Goal: Task Accomplishment & Management: Use online tool/utility

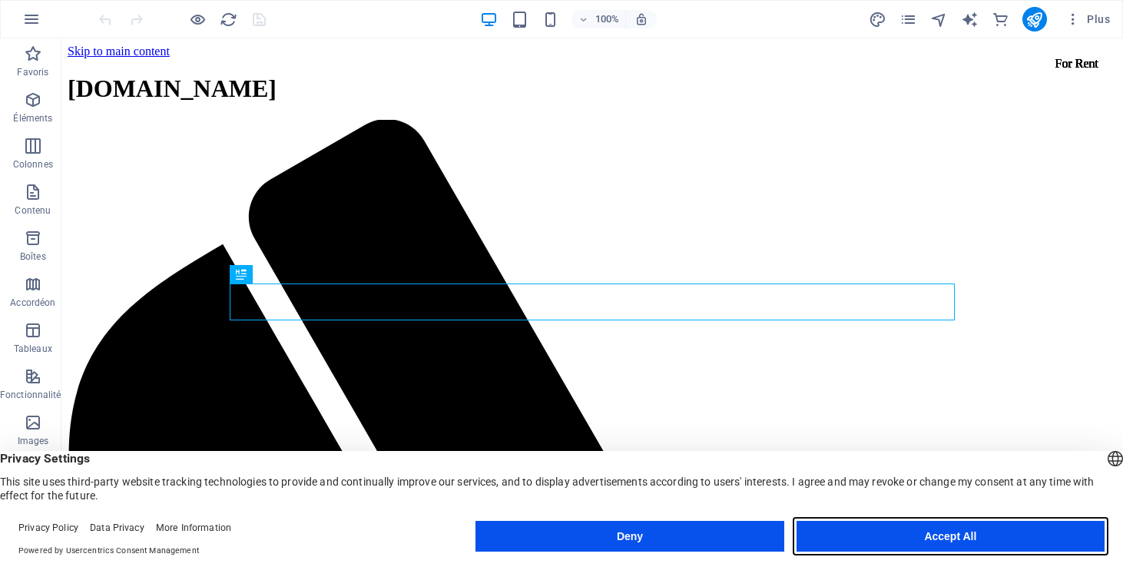
click at [871, 540] on button "Accept All" at bounding box center [951, 536] width 308 height 31
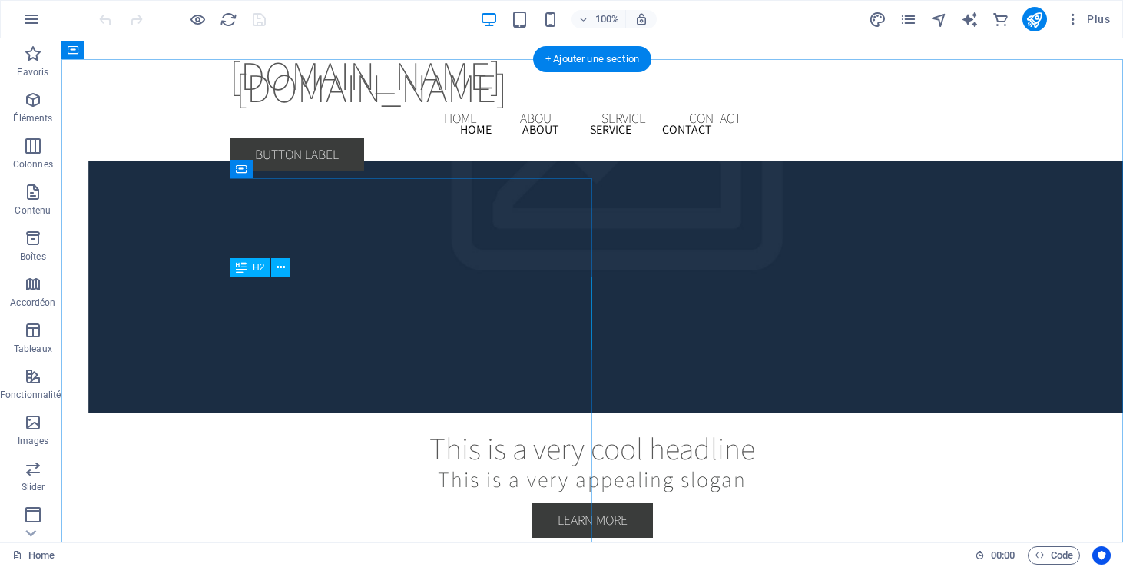
scroll to position [2852, 0]
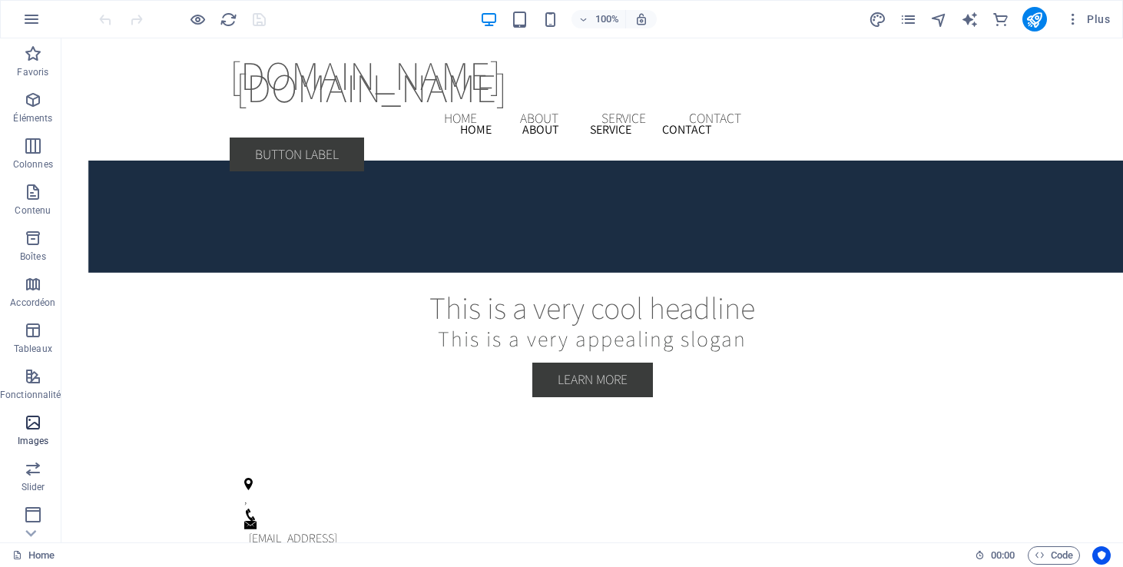
click at [35, 426] on icon "button" at bounding box center [33, 422] width 18 height 18
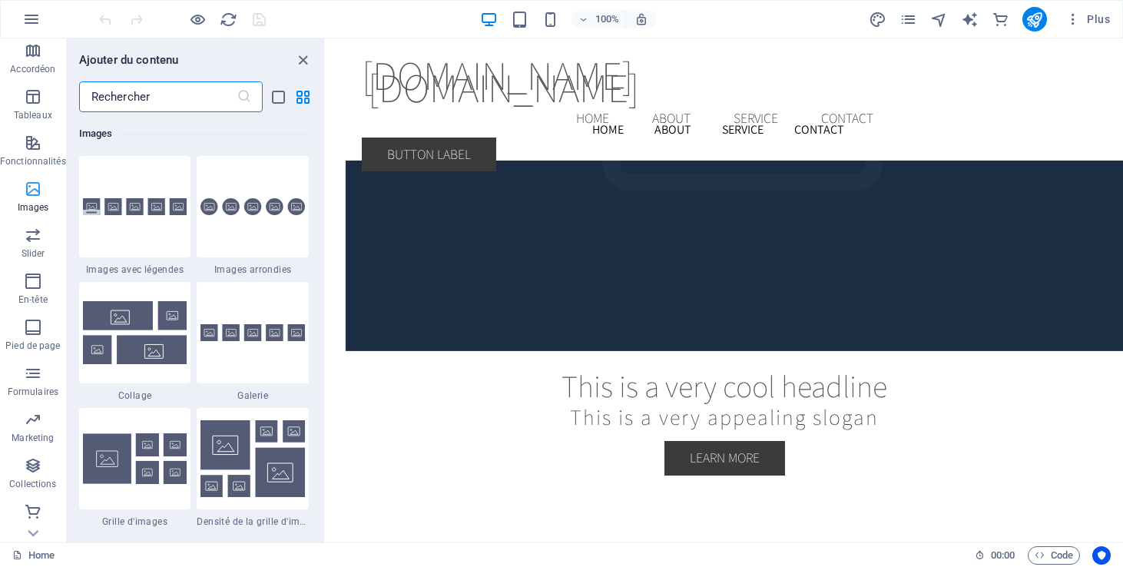
scroll to position [234, 0]
click at [33, 469] on icon "button" at bounding box center [33, 465] width 18 height 18
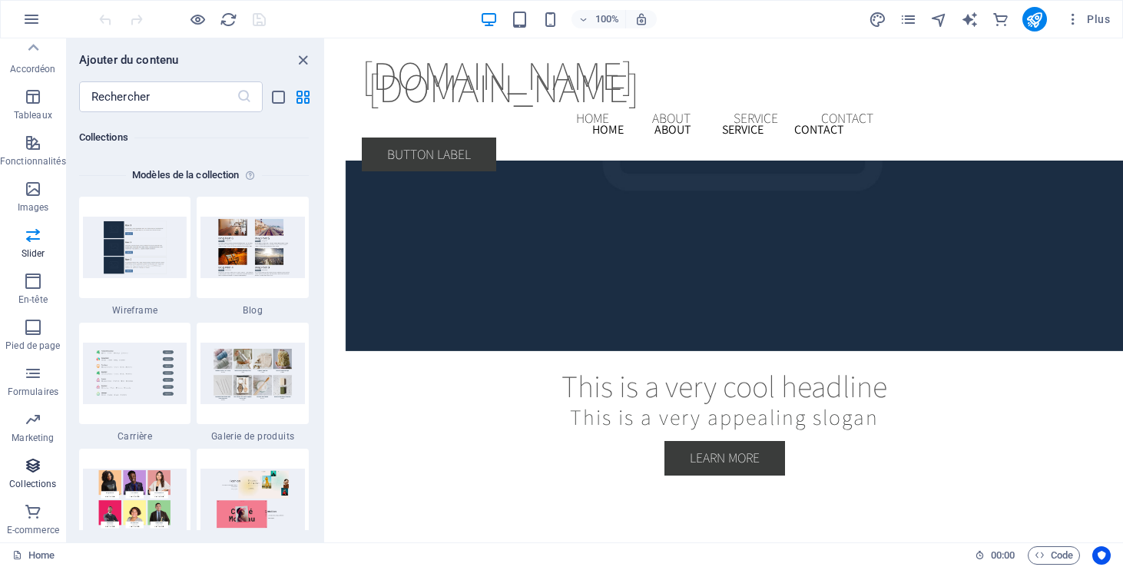
scroll to position [14065, 0]
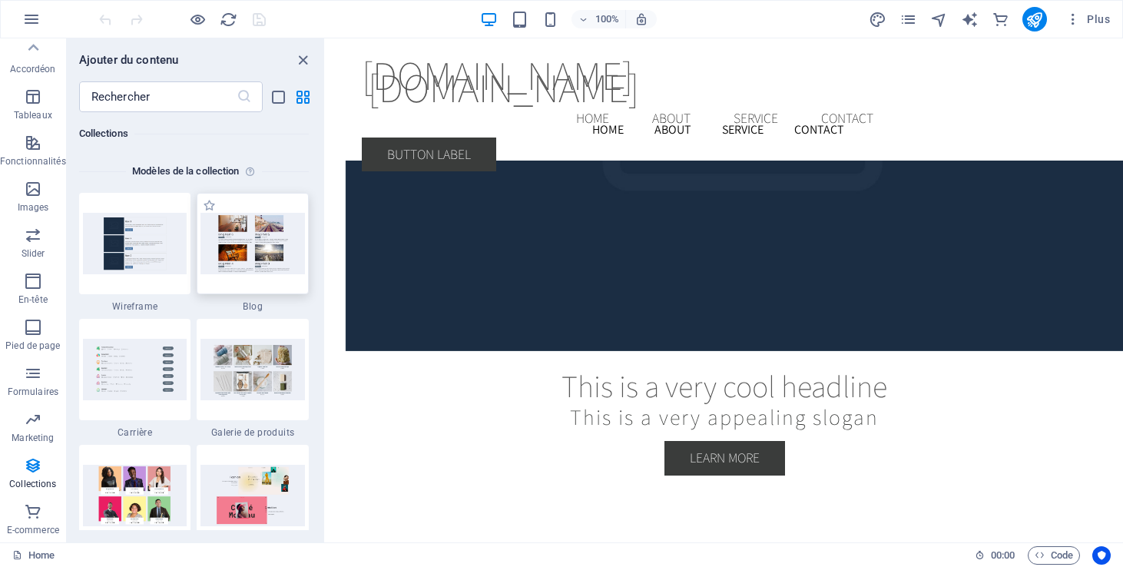
click at [244, 254] on img at bounding box center [253, 243] width 104 height 61
click at [282, 88] on icon "list-view" at bounding box center [279, 97] width 18 height 18
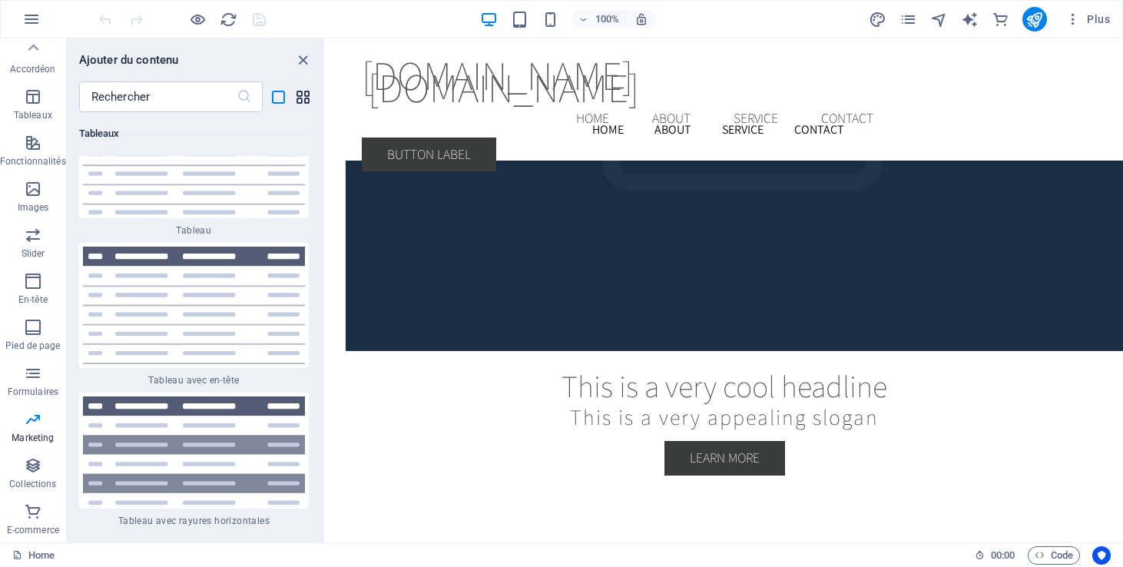
click at [305, 94] on icon "grid-view" at bounding box center [303, 97] width 18 height 18
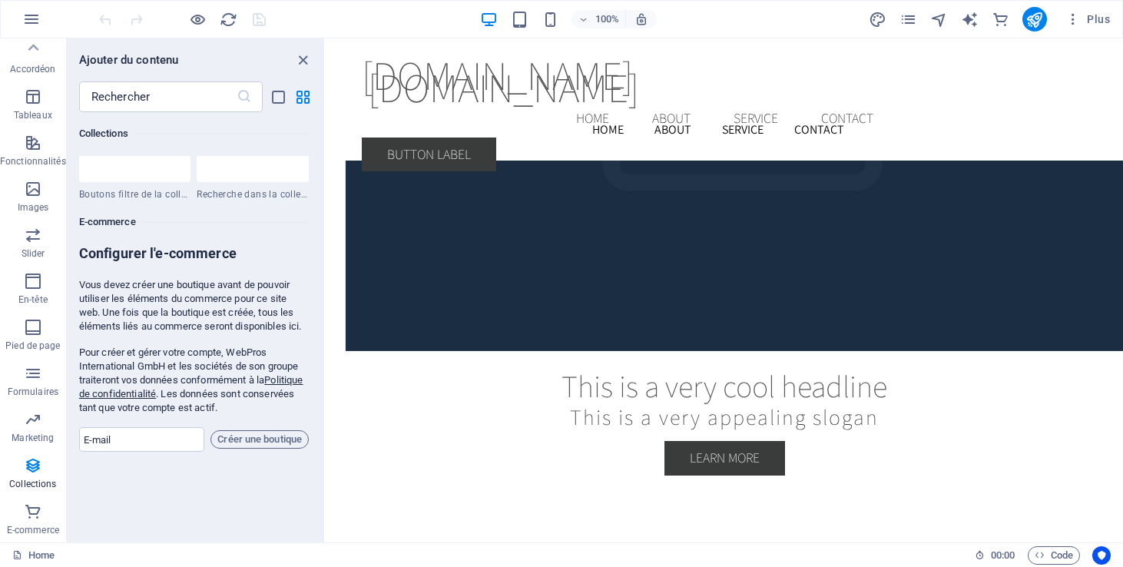
scroll to position [14736, 0]
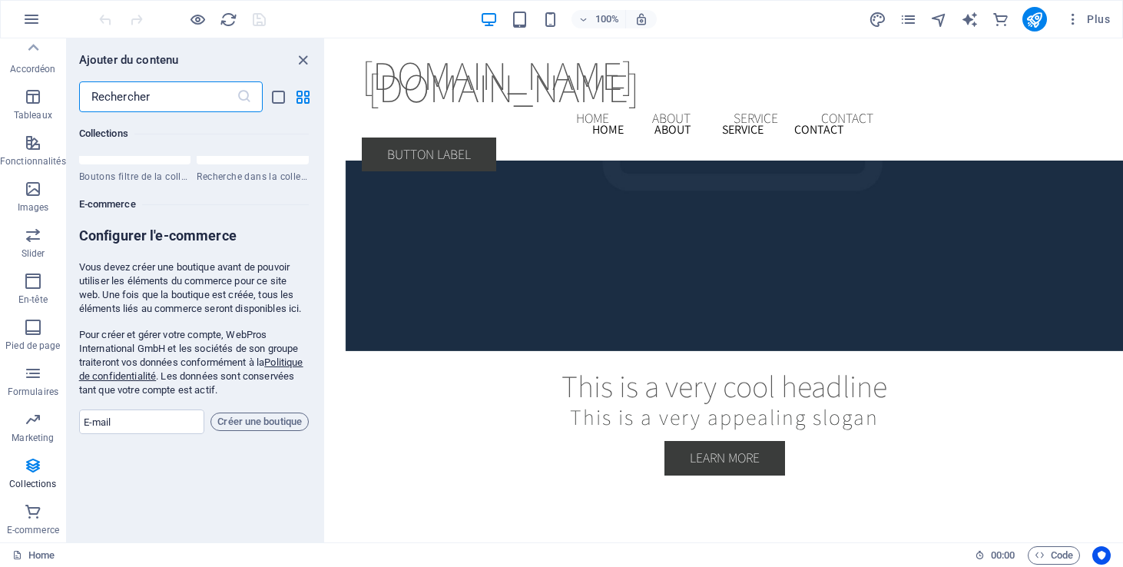
click at [178, 100] on input "text" at bounding box center [158, 96] width 158 height 31
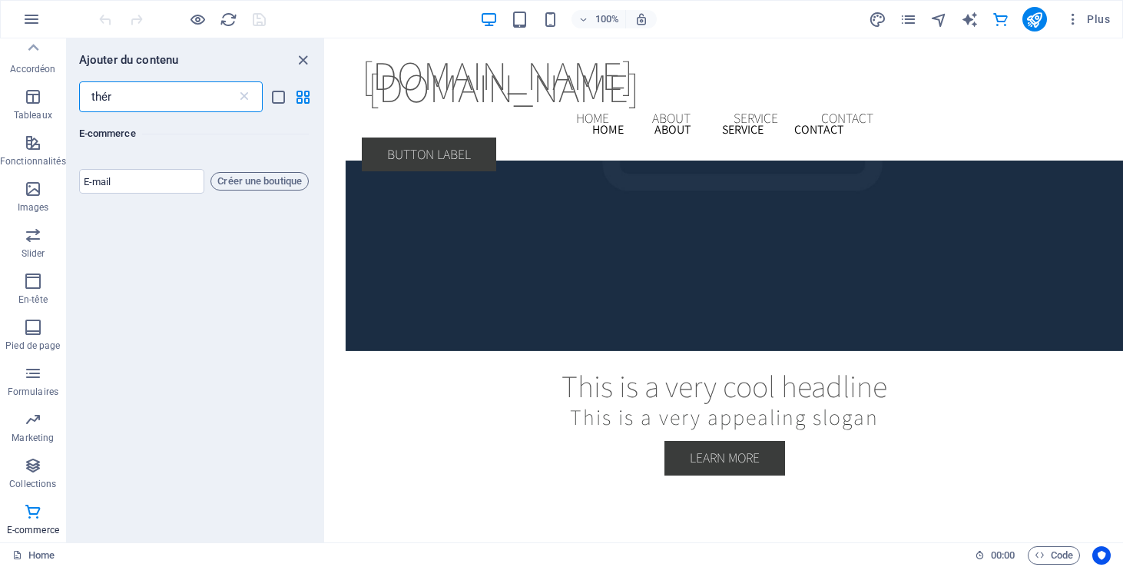
scroll to position [0, 0]
type input "t"
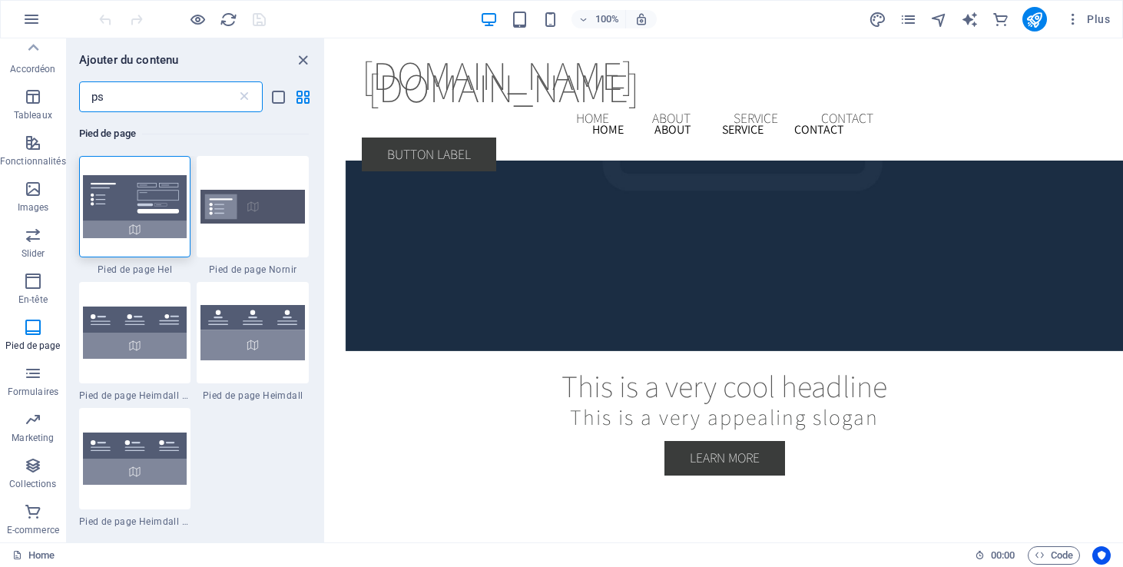
type input "p"
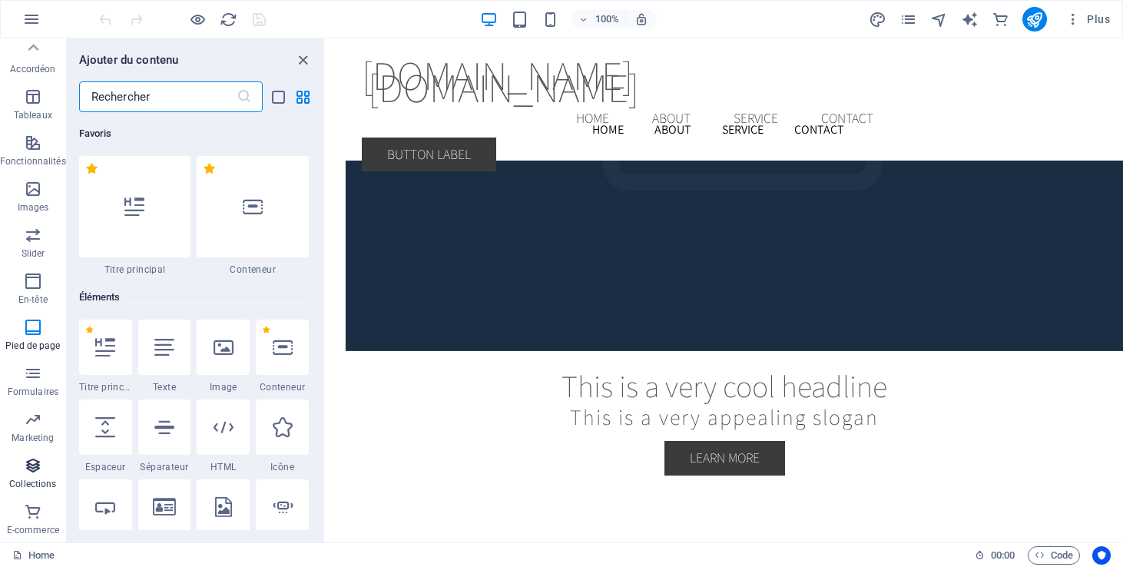
scroll to position [234, 0]
click at [29, 456] on icon "button" at bounding box center [33, 465] width 18 height 18
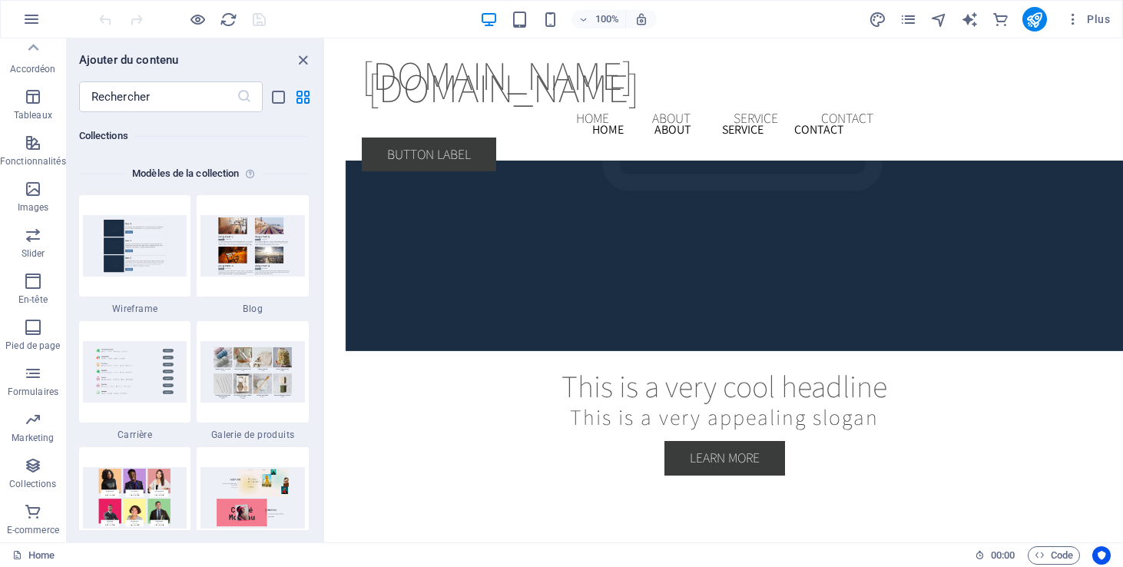
scroll to position [14065, 0]
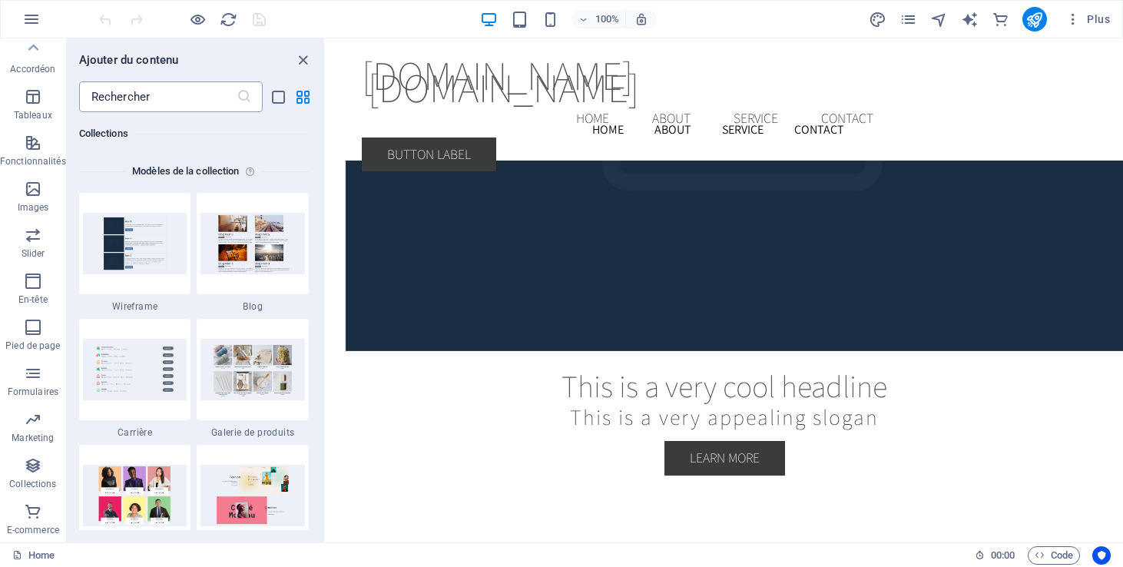
click at [174, 95] on input "text" at bounding box center [158, 96] width 158 height 31
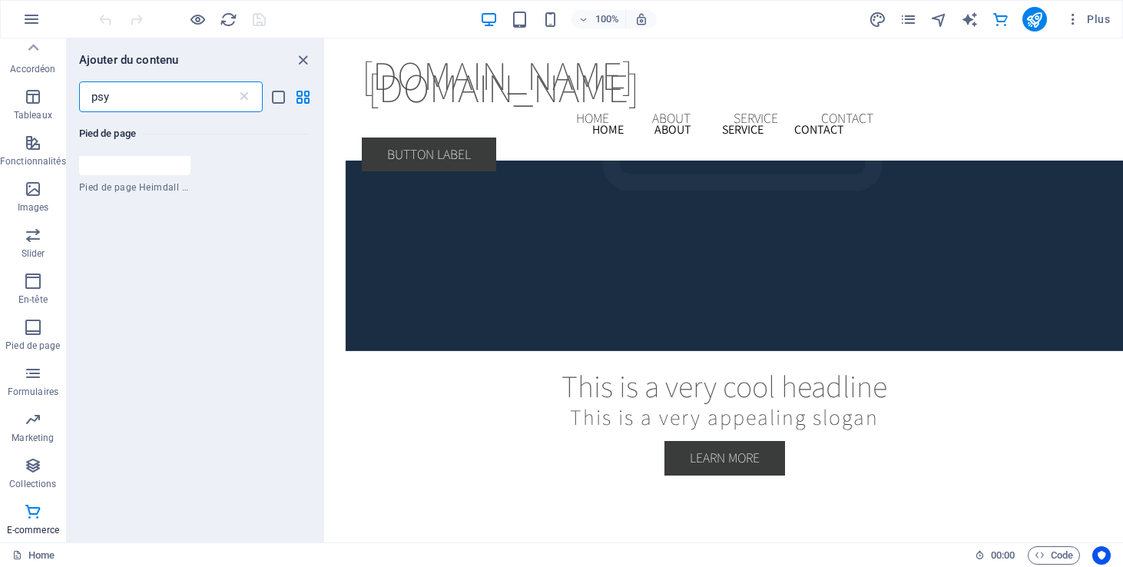
scroll to position [0, 0]
type input "p"
type input "t"
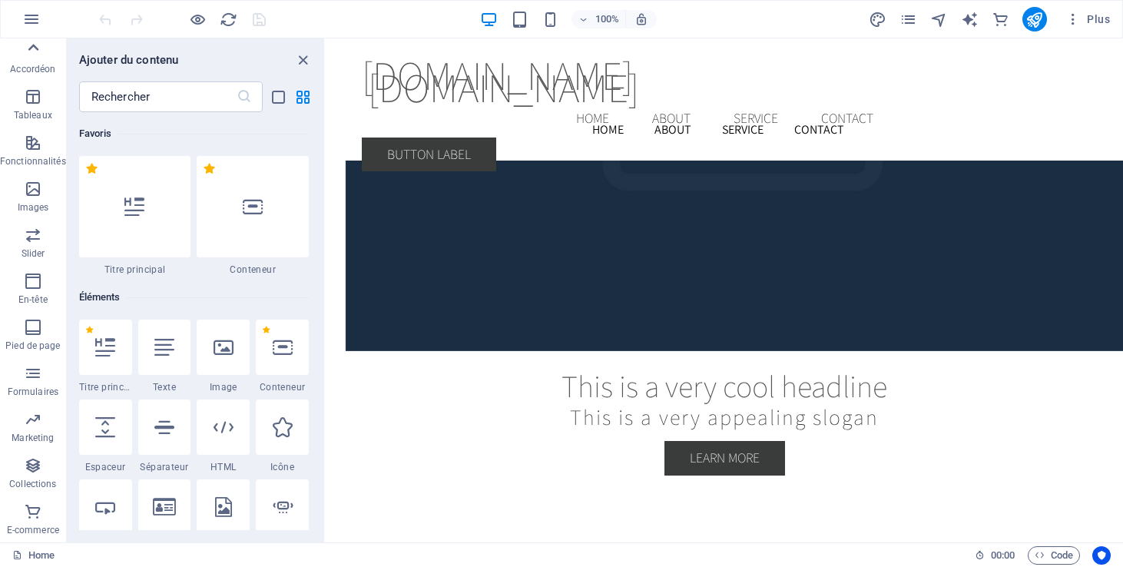
click at [34, 48] on icon at bounding box center [33, 48] width 22 height 22
click at [43, 104] on span "Éléments" at bounding box center [33, 109] width 66 height 37
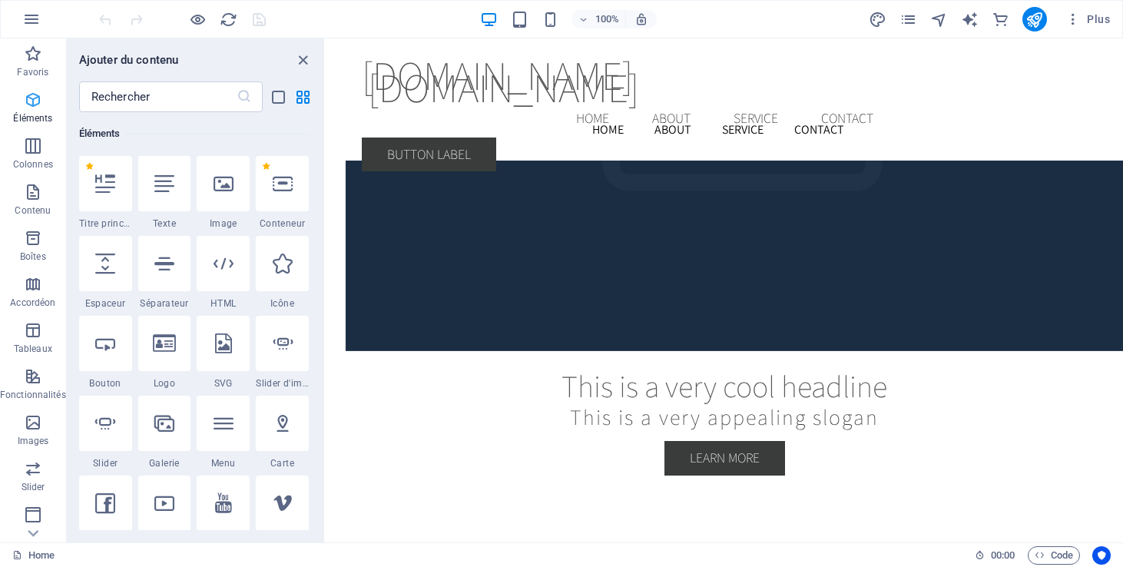
scroll to position [164, 0]
click at [34, 59] on icon "button" at bounding box center [33, 54] width 18 height 18
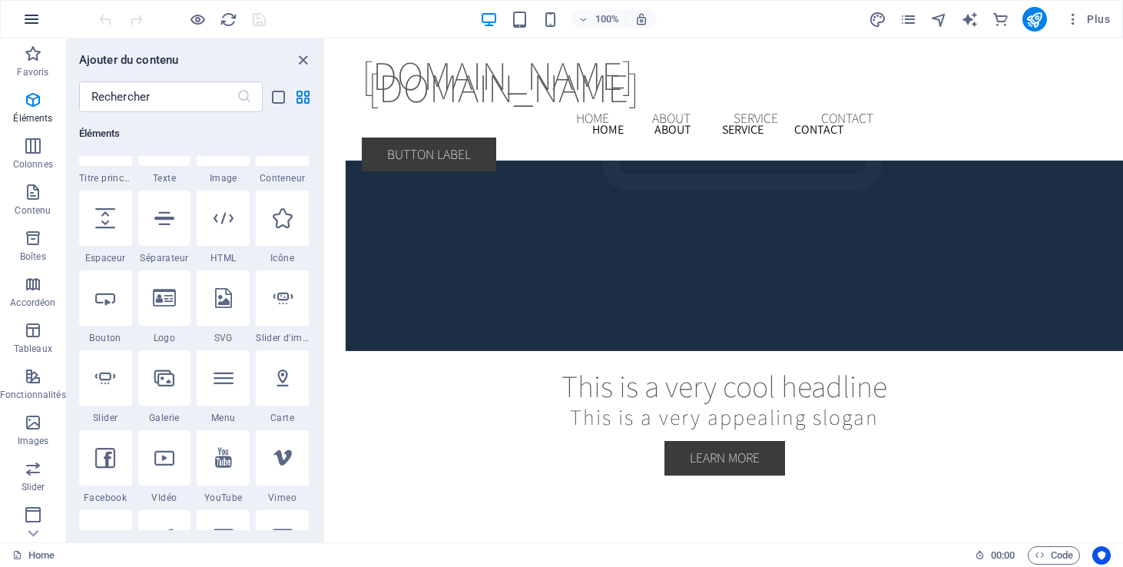
click at [28, 12] on icon "button" at bounding box center [31, 19] width 18 height 18
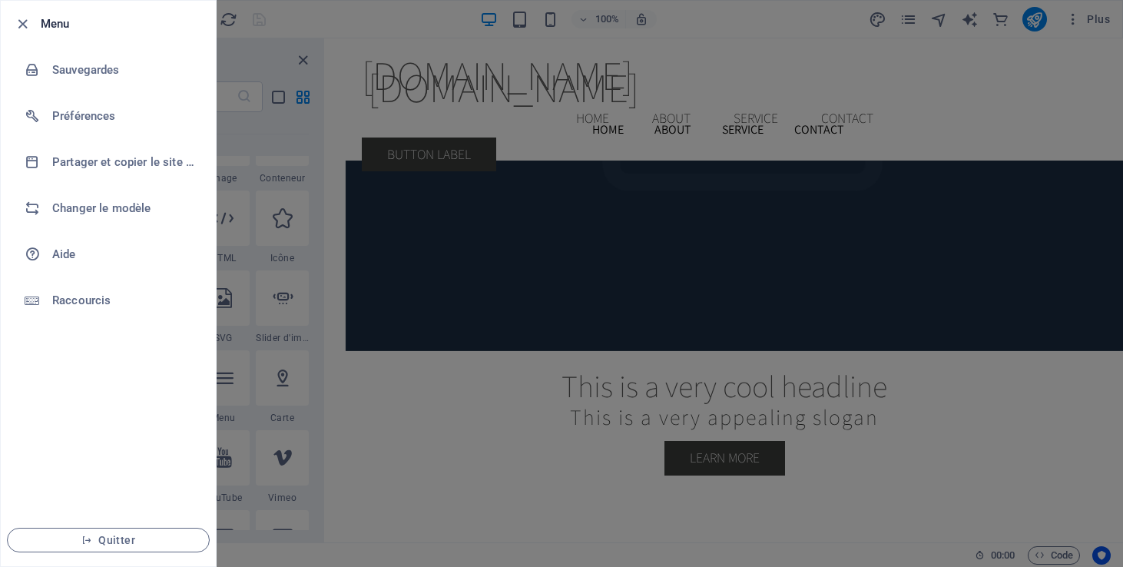
click at [355, 219] on div at bounding box center [561, 283] width 1123 height 567
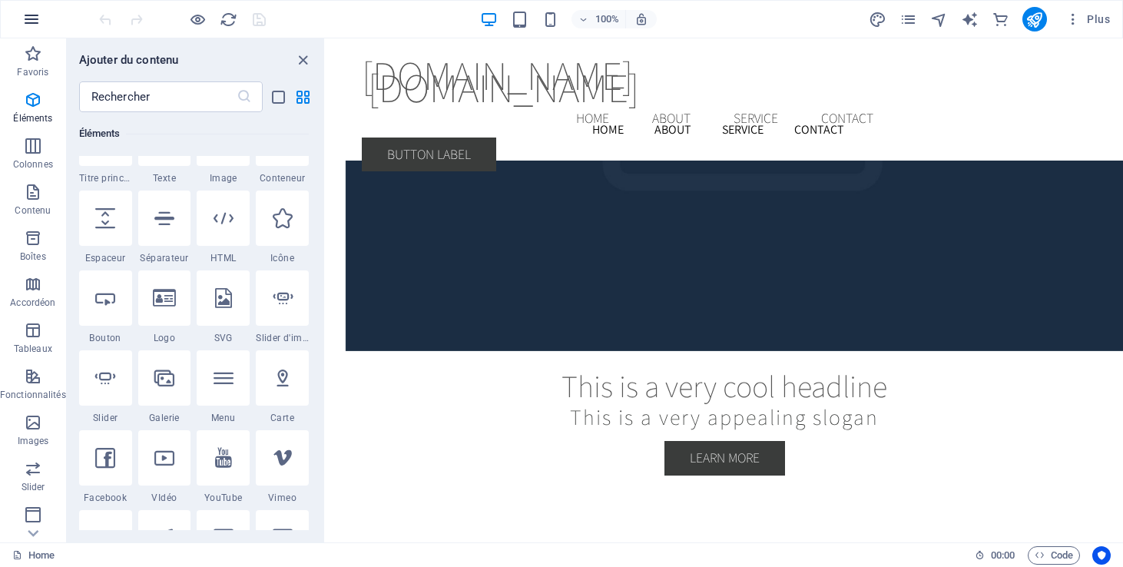
click at [28, 22] on icon "button" at bounding box center [31, 19] width 18 height 18
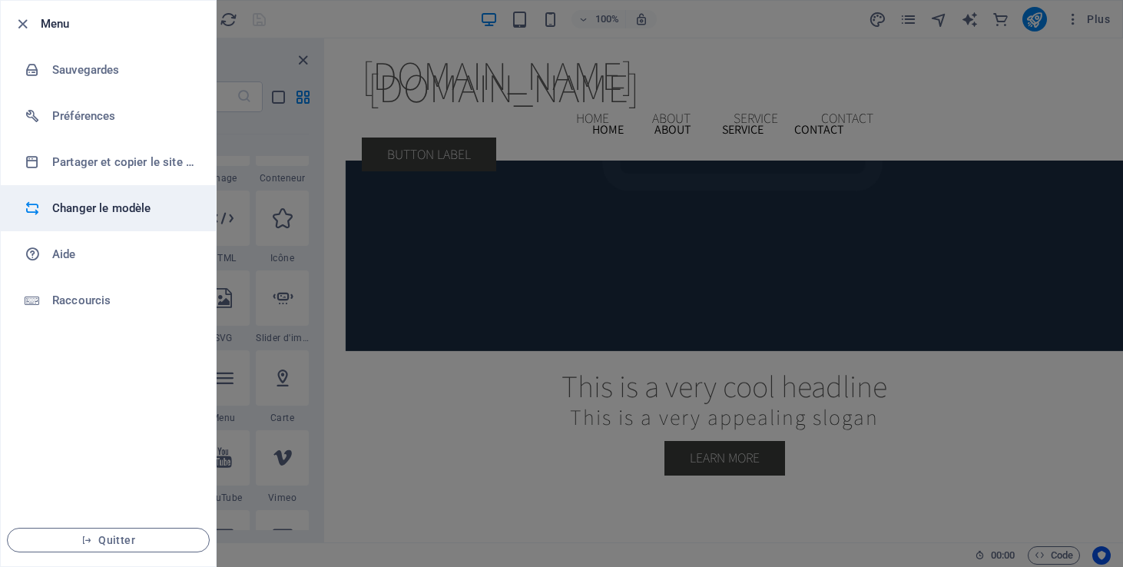
click at [100, 202] on h6 "Changer le modèle" at bounding box center [123, 208] width 142 height 18
